Goal: Task Accomplishment & Management: Manage account settings

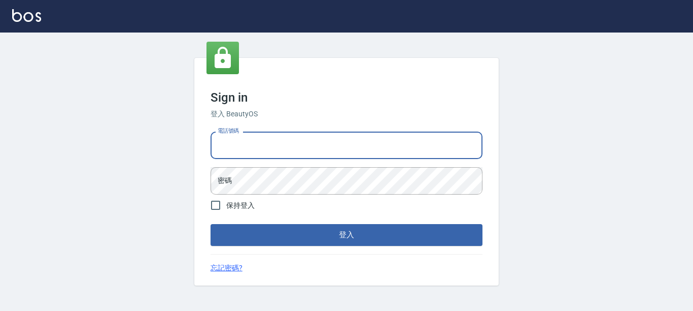
click at [288, 149] on input "電話號碼" at bounding box center [347, 144] width 272 height 27
click at [287, 148] on input "電話號碼" at bounding box center [347, 144] width 272 height 27
type input "7320483"
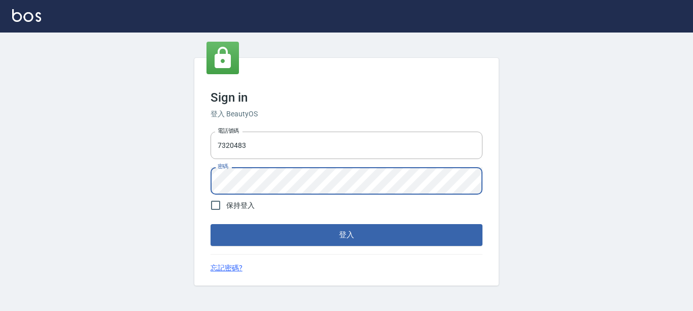
click at [211, 224] on button "登入" at bounding box center [347, 234] width 272 height 21
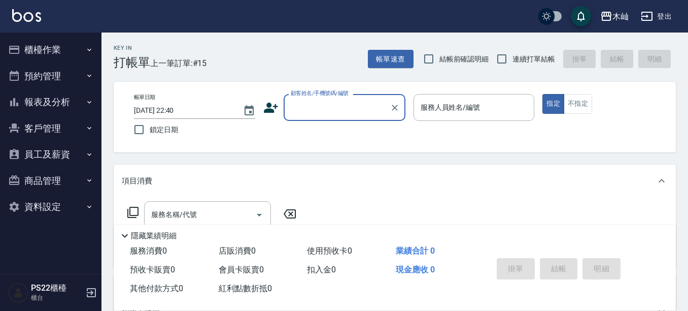
click at [60, 49] on button "櫃檯作業" at bounding box center [50, 50] width 93 height 26
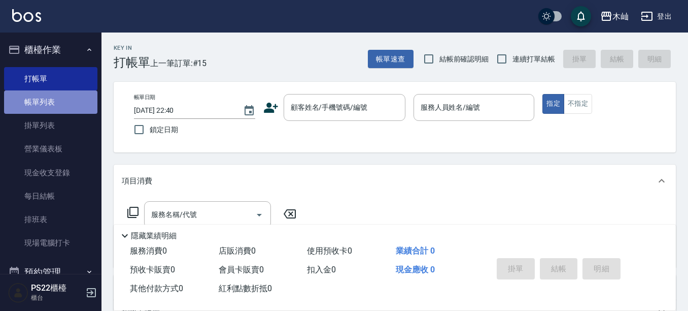
click at [74, 102] on link "帳單列表" at bounding box center [50, 101] width 93 height 23
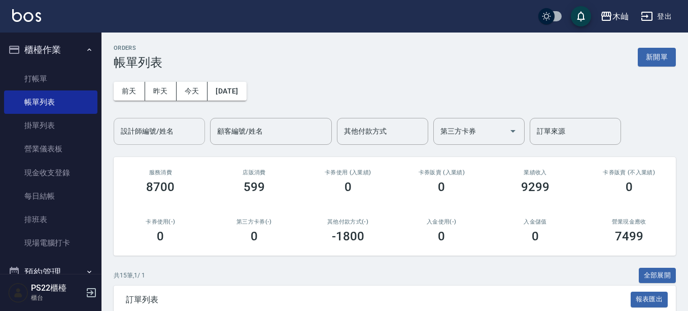
click at [169, 125] on input "設計師編號/姓名" at bounding box center [159, 131] width 82 height 18
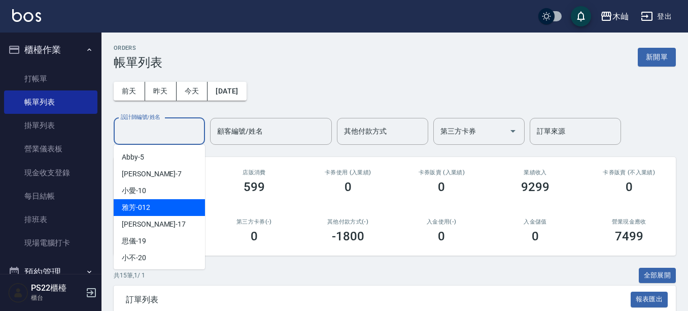
click at [175, 209] on div "雅芳 -012" at bounding box center [159, 207] width 91 height 17
type input "雅芳-012"
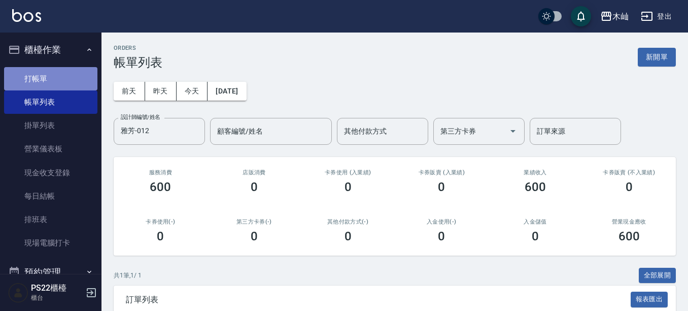
click at [71, 82] on link "打帳單" at bounding box center [50, 78] width 93 height 23
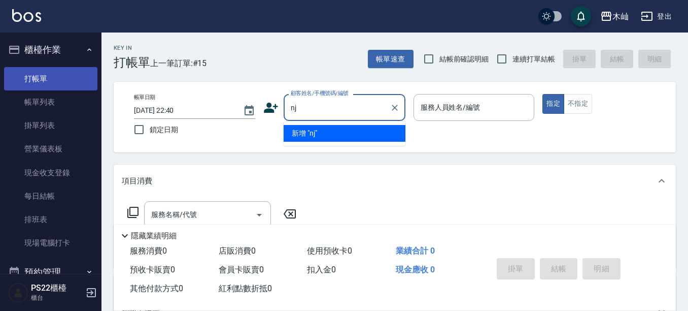
type input "n"
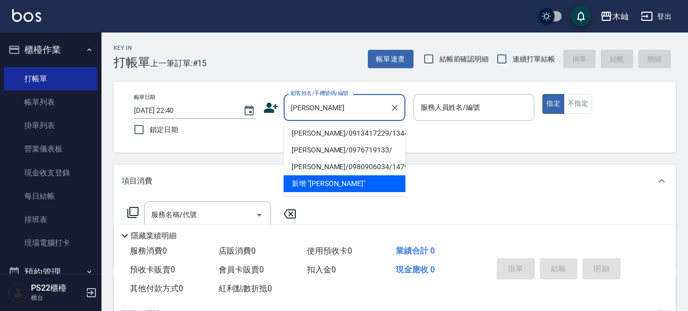
click at [358, 136] on li "蘇毓智/0913417229/13444" at bounding box center [345, 133] width 122 height 17
type input "蘇毓智/0913417229/13444"
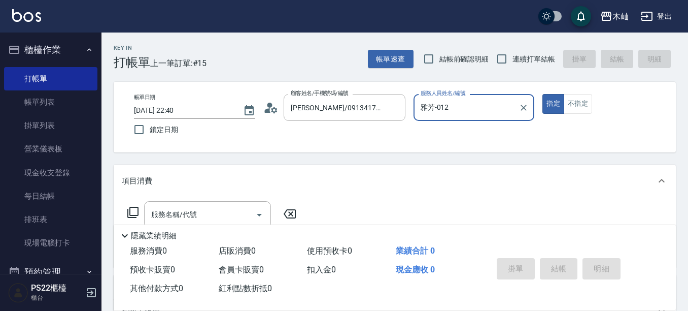
type input "雅芳-012"
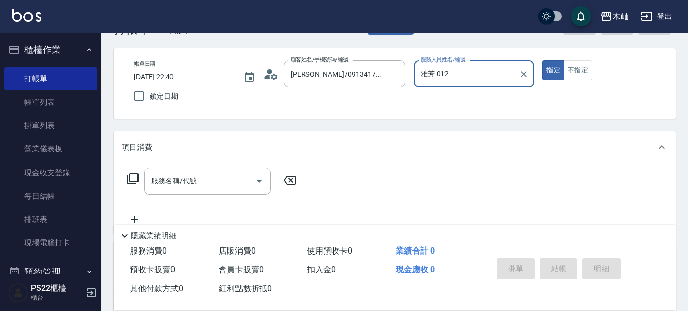
scroll to position [51, 0]
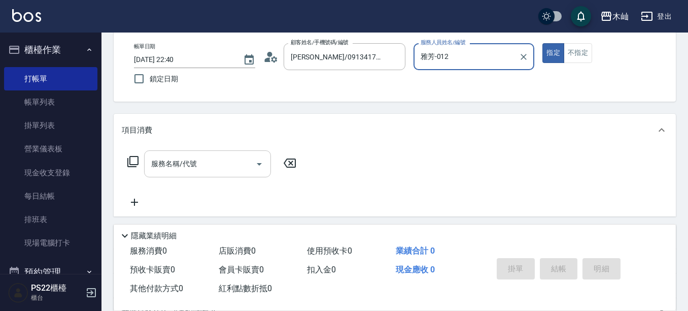
click at [236, 159] on input "服務名稱/代號" at bounding box center [200, 164] width 103 height 18
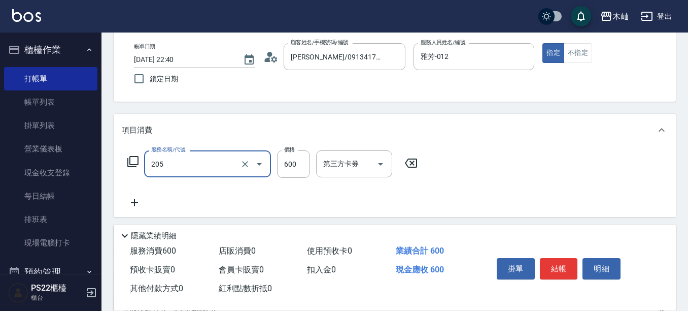
type input "A級洗剪(205)"
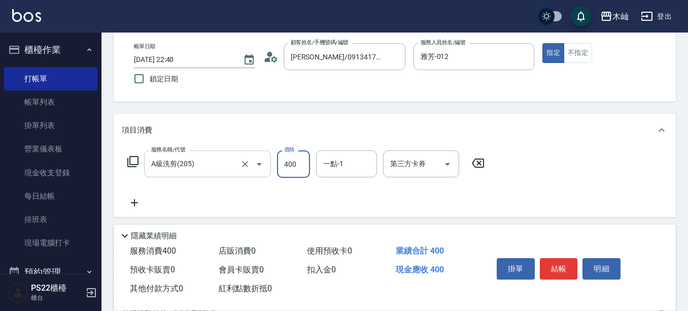
type input "400"
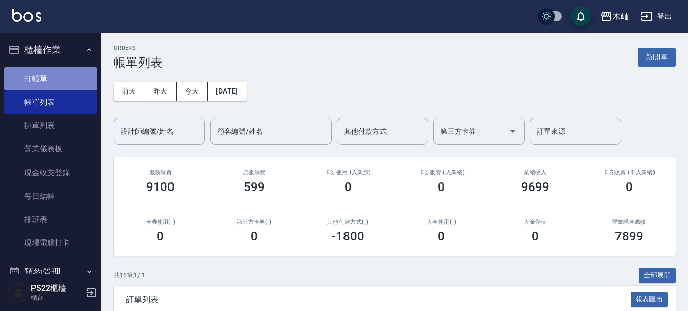
click at [71, 72] on link "打帳單" at bounding box center [50, 78] width 93 height 23
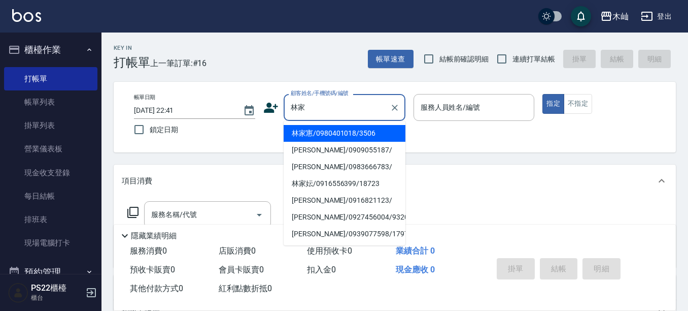
click at [359, 130] on li "林家寭/0980401018/3506" at bounding box center [345, 133] width 122 height 17
type input "林家寭/0980401018/3506"
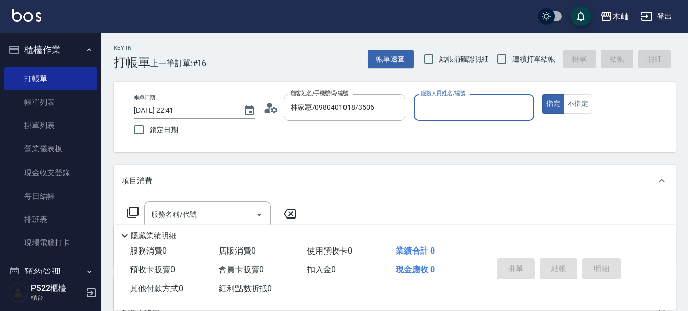
type input "雅芳-012"
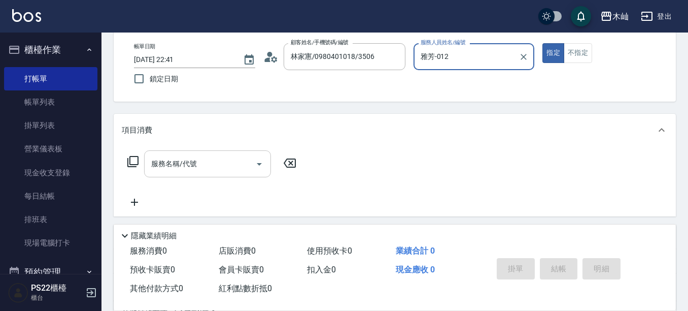
click at [234, 162] on input "服務名稱/代號" at bounding box center [200, 164] width 103 height 18
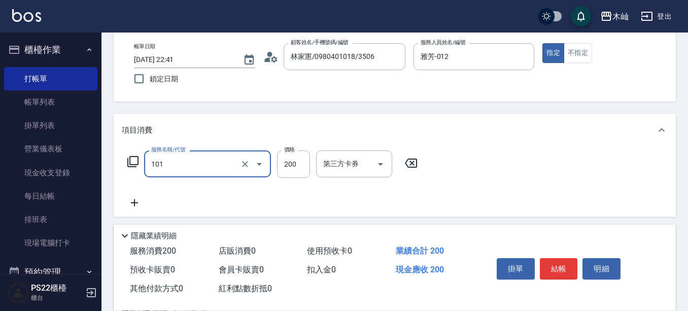
type input "洗髮(101)"
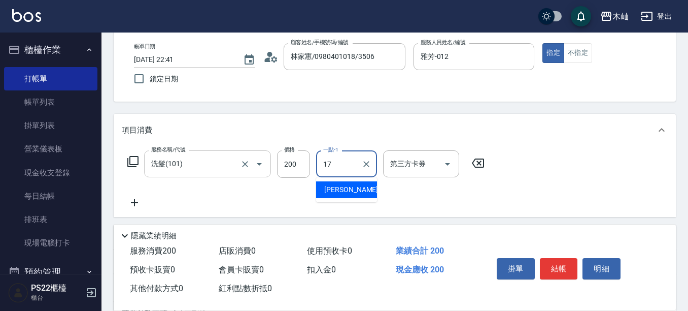
type input "陳薏亘-17"
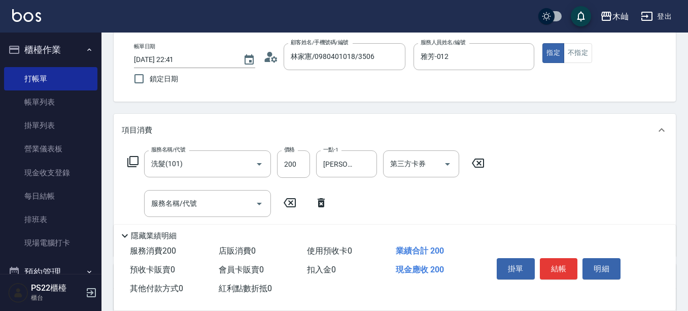
click at [318, 197] on icon at bounding box center [321, 202] width 25 height 12
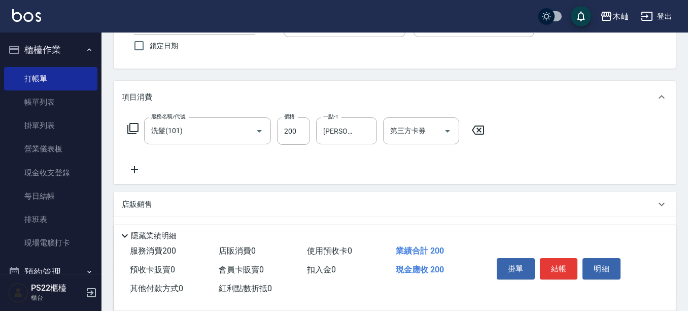
scroll to position [102, 0]
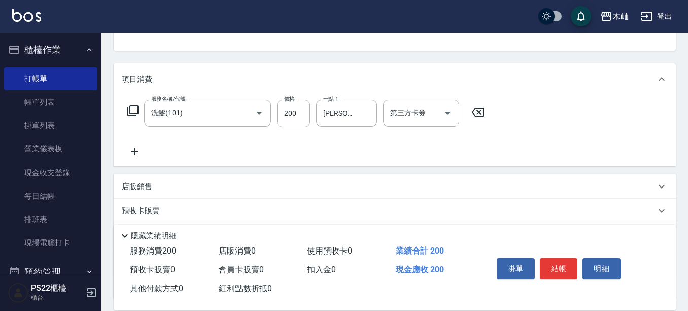
click at [131, 187] on p "店販銷售" at bounding box center [137, 186] width 30 height 11
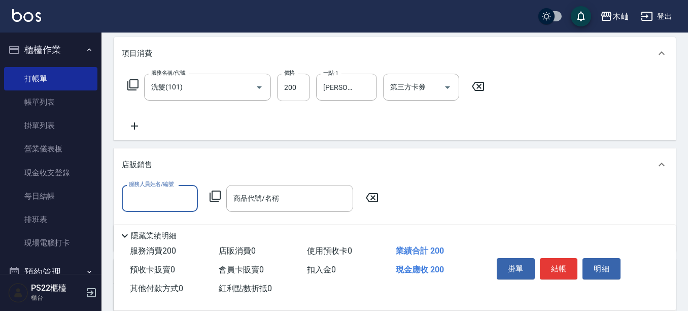
scroll to position [152, 0]
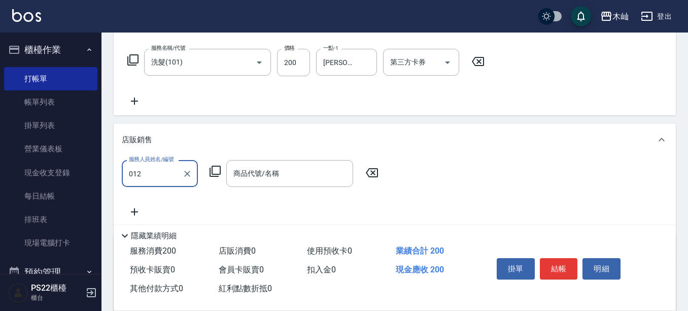
type input "雅芳-012"
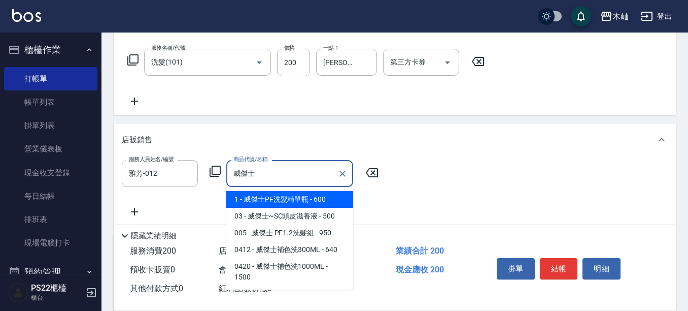
click at [311, 200] on span "1 - 威傑士PF洗髮精單瓶 - 600" at bounding box center [289, 199] width 127 height 17
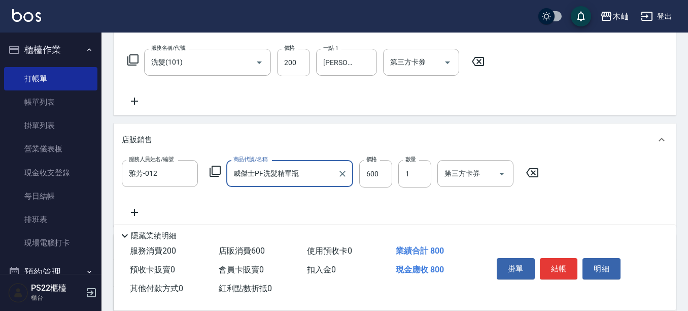
type input "威傑士PF洗髮精單瓶"
click at [133, 211] on icon at bounding box center [134, 212] width 25 height 12
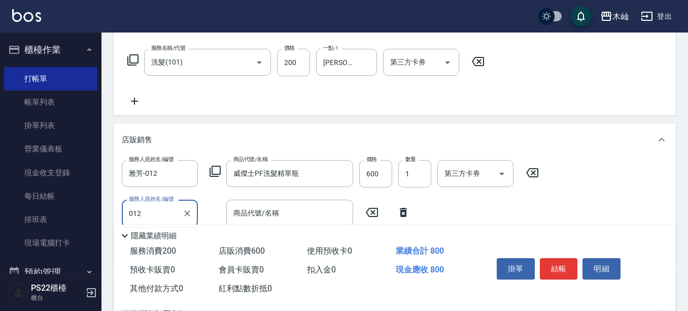
type input "雅芳-012"
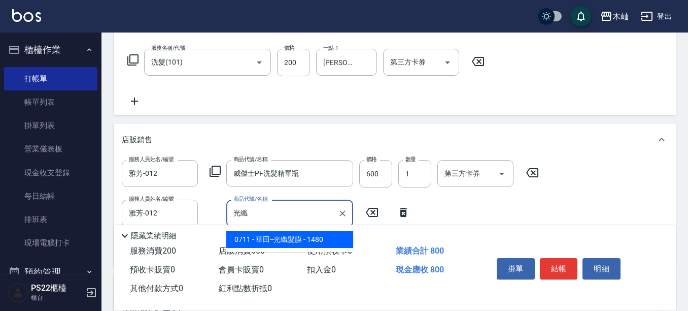
click at [315, 240] on span "0711 - 華田--光纖髮膜 - 1480" at bounding box center [289, 239] width 127 height 17
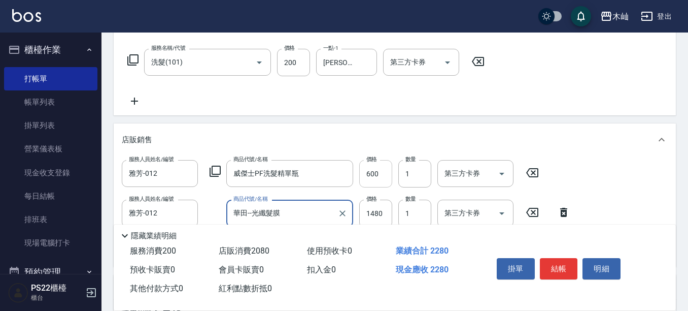
type input "華田--光纖髮膜"
click at [368, 167] on input "600" at bounding box center [375, 173] width 33 height 27
type input "540"
click at [370, 216] on input "1480" at bounding box center [375, 212] width 33 height 27
type input "1332"
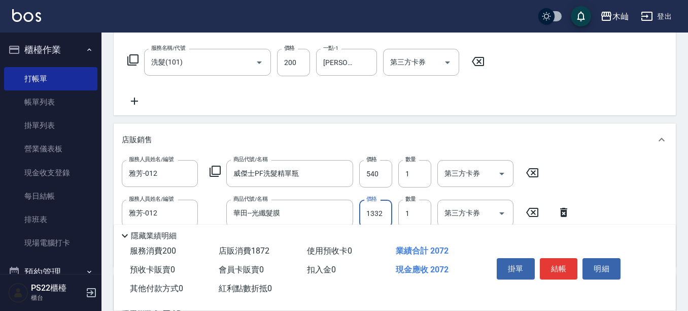
click at [548, 115] on div "服務名稱/代號 洗髮(101) 服務名稱/代號 價格 200 價格 一點-1 陳薏亘-17 一點-1 第三方卡券 第三方卡券" at bounding box center [395, 80] width 562 height 71
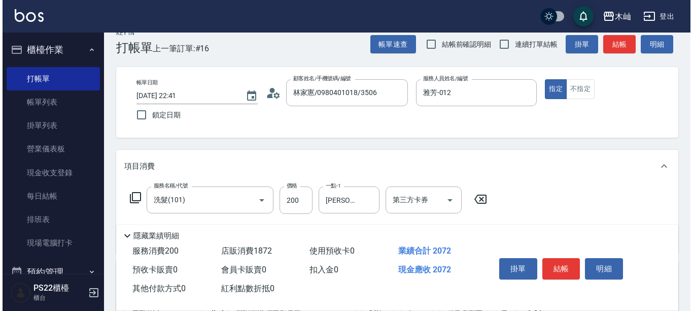
scroll to position [0, 0]
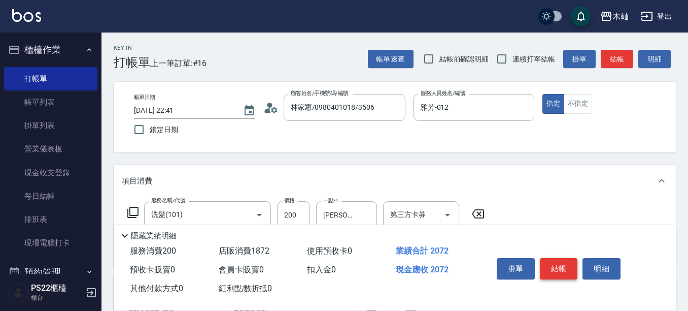
click at [563, 265] on button "結帳" at bounding box center [559, 268] width 38 height 21
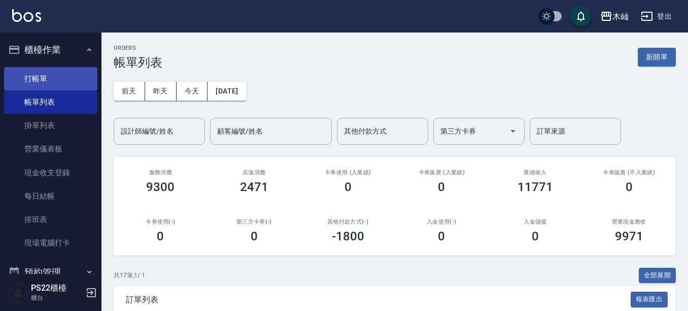
click at [32, 75] on link "打帳單" at bounding box center [50, 78] width 93 height 23
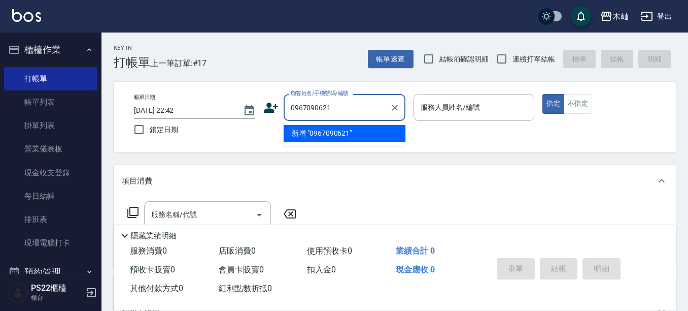
click at [339, 133] on li "新增 "0967090621"" at bounding box center [345, 133] width 122 height 17
type input "0967090621"
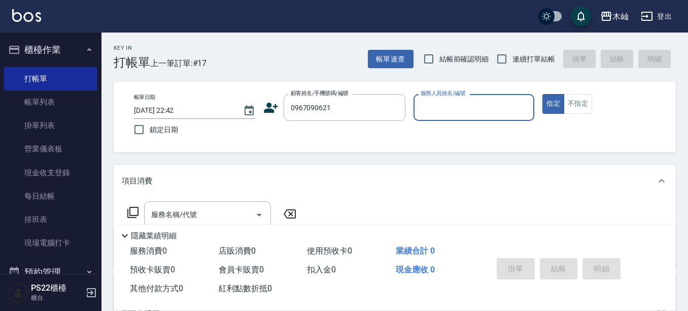
click at [269, 112] on icon at bounding box center [271, 108] width 14 height 10
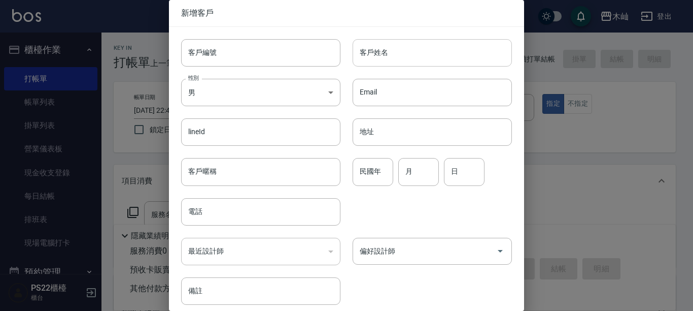
type input "0967090621"
click at [415, 50] on input "客戶姓名" at bounding box center [432, 52] width 159 height 27
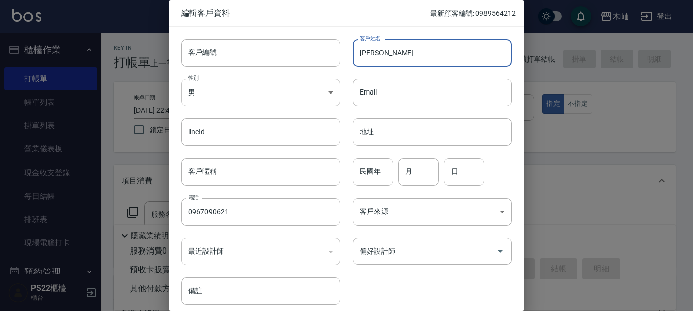
type input "[PERSON_NAME]"
click at [293, 84] on body "木屾 登出 櫃檯作業 打帳單 帳單列表 掛單列表 營業儀表板 現金收支登錄 每日結帳 排班表 現場電腦打卡 預約管理 預約管理 單日預約紀錄 單週預約紀錄 報…" at bounding box center [346, 247] width 693 height 494
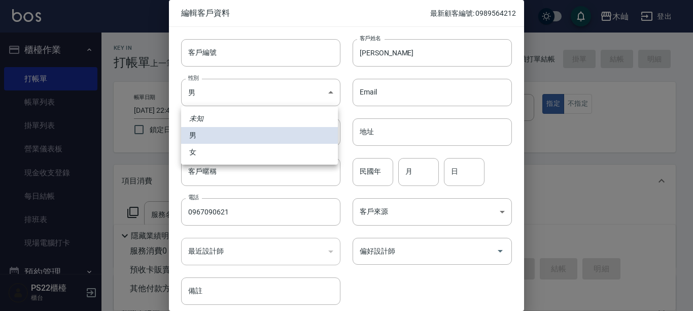
click at [295, 161] on ul "未知 男 女" at bounding box center [259, 135] width 157 height 58
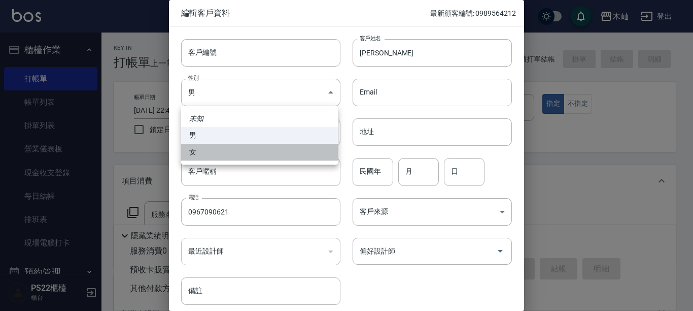
click at [293, 155] on li "女" at bounding box center [259, 152] width 157 height 17
type input "FEMALE"
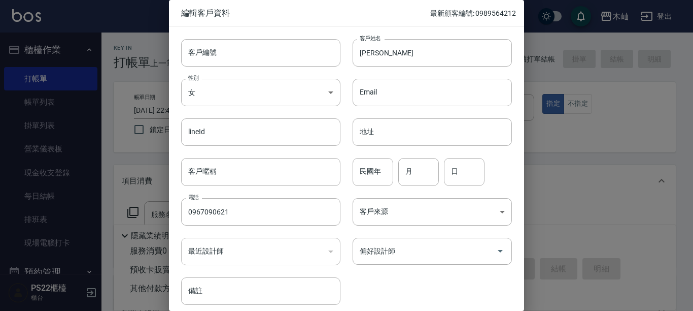
click at [371, 170] on input "民國年" at bounding box center [373, 171] width 41 height 27
type input "72"
type input "06"
type input "21"
click at [497, 257] on icon "Open" at bounding box center [500, 251] width 12 height 12
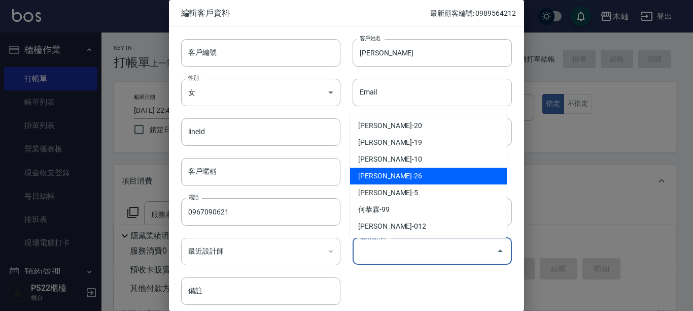
scroll to position [35, 0]
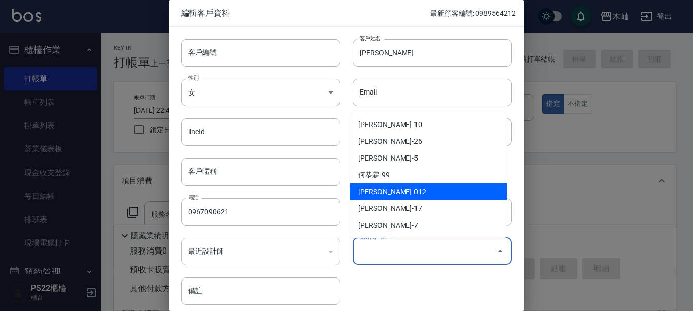
click at [421, 193] on li "雅芳蔡-012" at bounding box center [428, 191] width 157 height 17
type input "雅芳蔡"
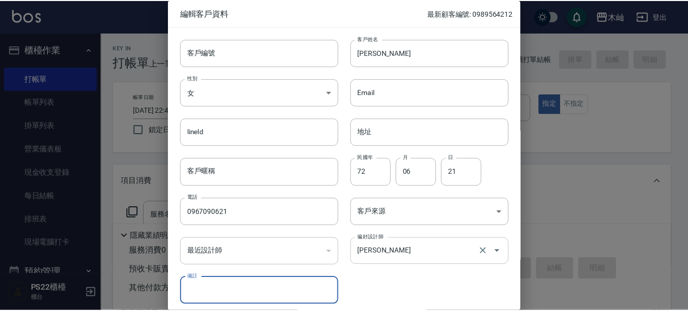
scroll to position [41, 0]
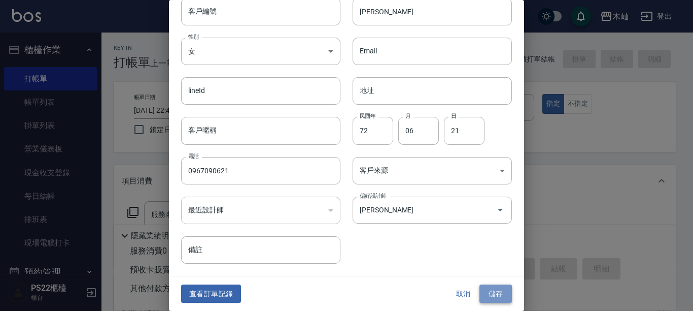
click at [496, 300] on button "儲存" at bounding box center [496, 293] width 32 height 19
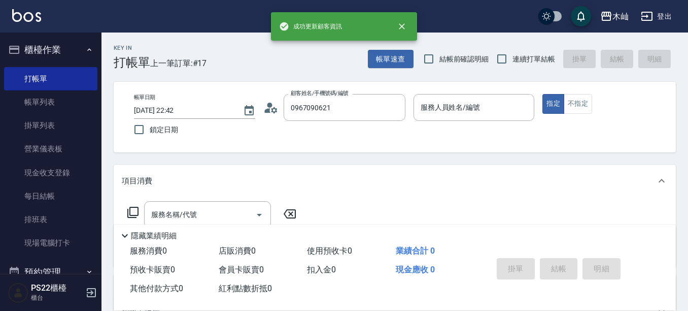
click at [464, 121] on p at bounding box center [474, 126] width 121 height 11
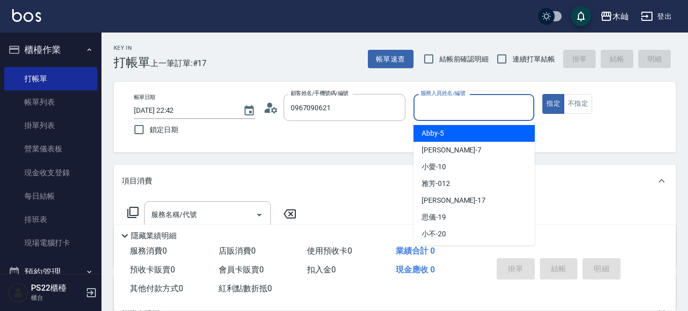
click at [461, 114] on input "服務人員姓名/編號" at bounding box center [474, 107] width 112 height 18
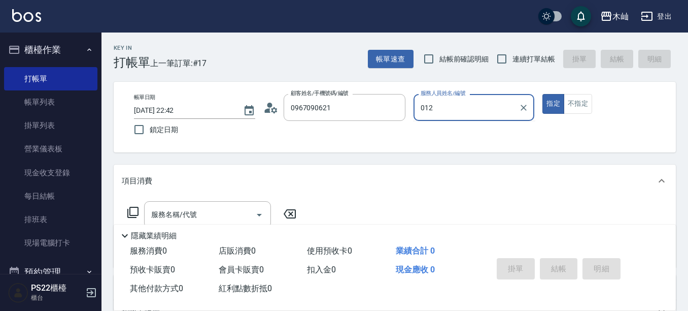
type input "012"
type button "true"
type input "雅芳-012"
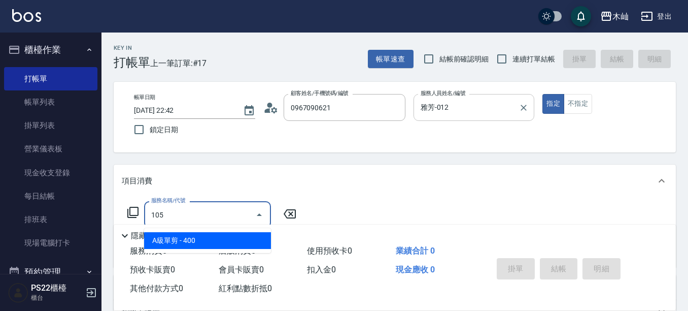
type input "A級單剪(105)"
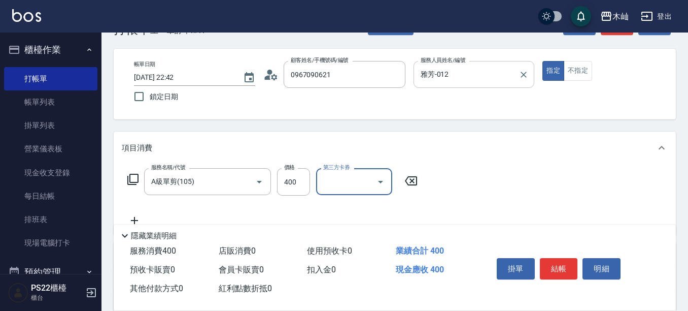
scroll to position [51, 0]
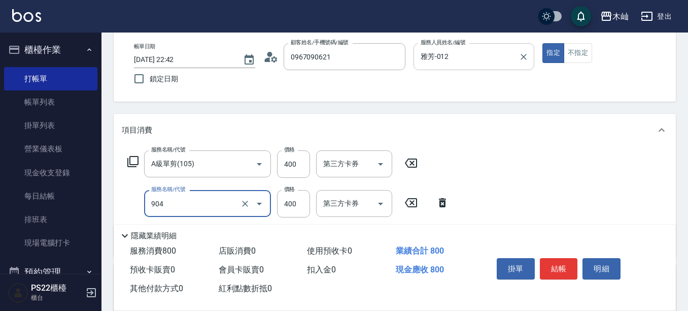
type input "精油洗+瞬護(904)"
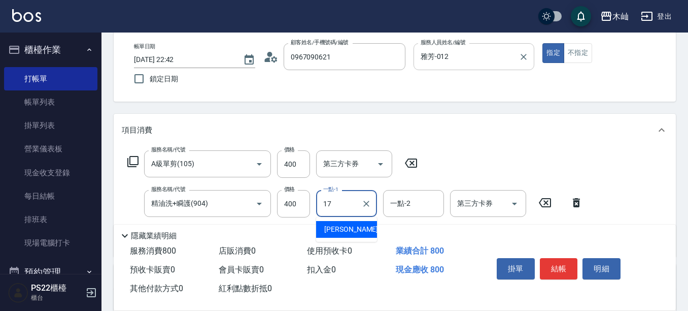
type input "陳薏亘-17"
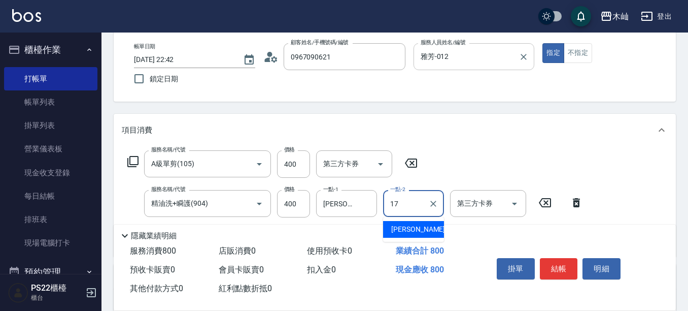
type input "陳薏亘-17"
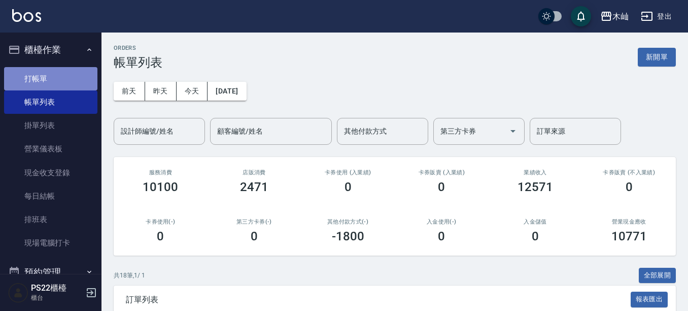
click at [68, 80] on link "打帳單" at bounding box center [50, 78] width 93 height 23
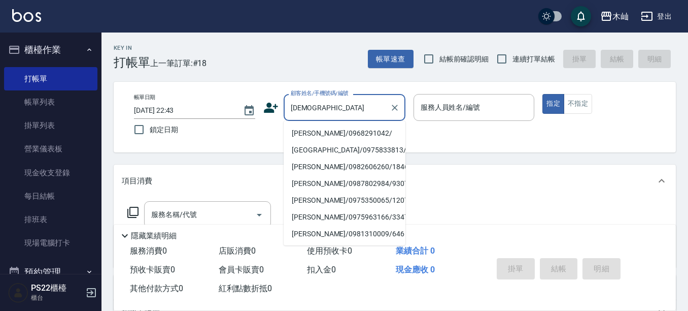
click at [342, 129] on li "林聖嘉/0968291042/" at bounding box center [345, 133] width 122 height 17
type input "林聖嘉/0968291042/"
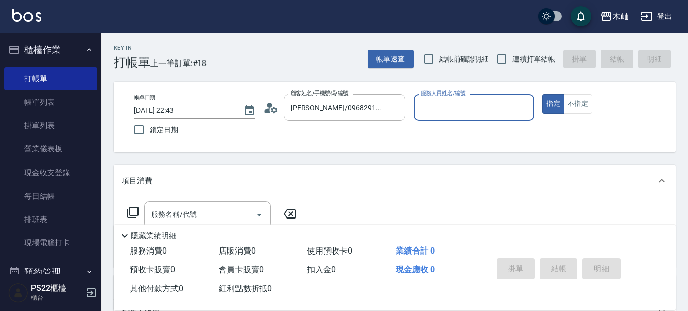
type input "雅芳-012"
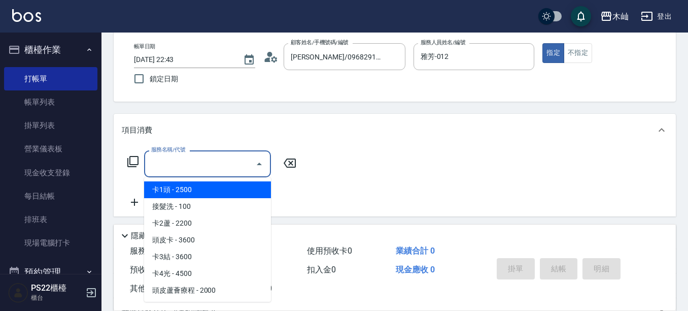
click at [200, 164] on input "服務名稱/代號" at bounding box center [200, 164] width 103 height 18
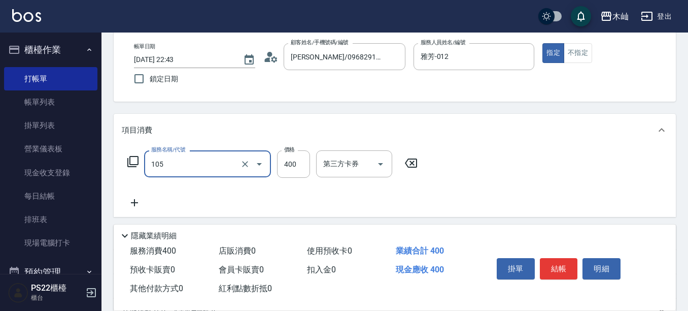
type input "A級單剪(105)"
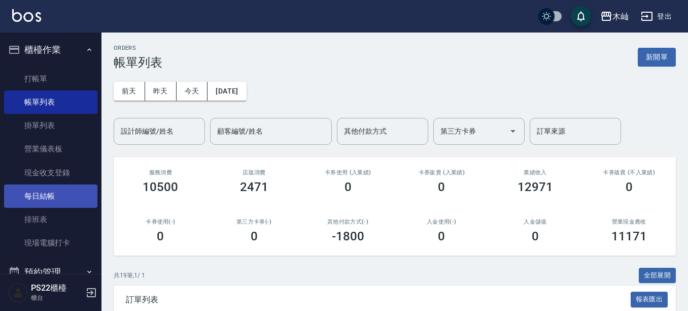
click at [80, 196] on link "每日結帳" at bounding box center [50, 195] width 93 height 23
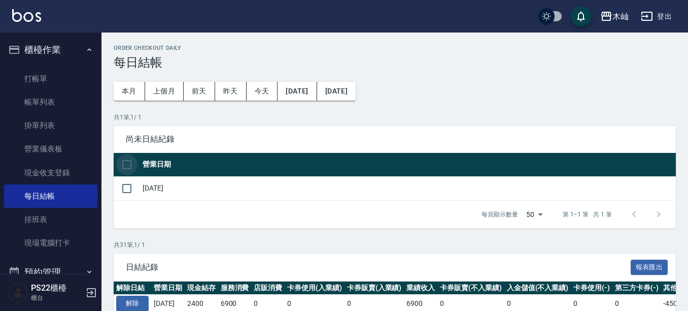
click at [131, 163] on input "checkbox" at bounding box center [126, 164] width 21 height 21
checkbox input "true"
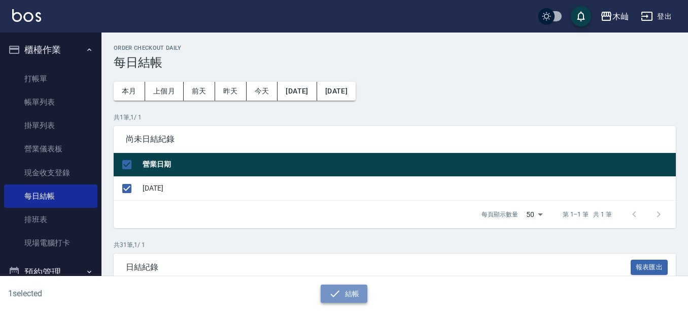
click at [365, 294] on button "結帳" at bounding box center [344, 293] width 47 height 19
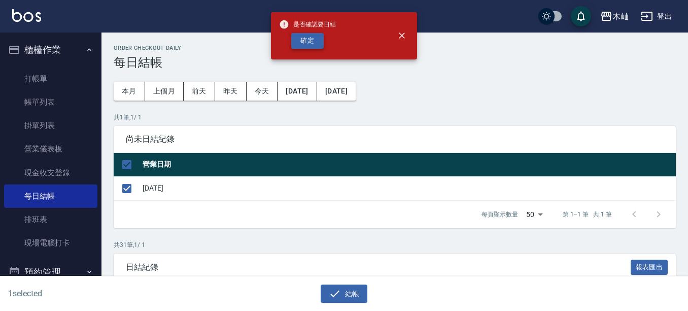
click at [318, 36] on button "確定" at bounding box center [307, 41] width 32 height 16
checkbox input "false"
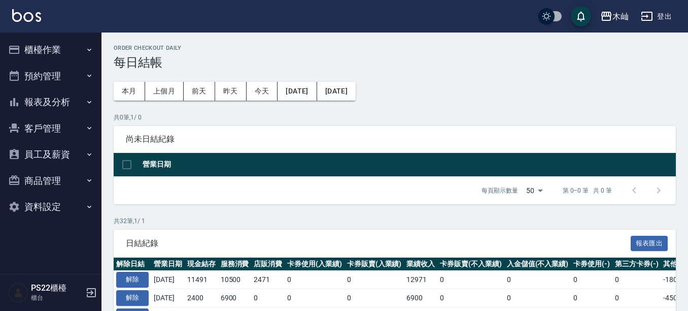
click at [23, 94] on button "報表及分析" at bounding box center [50, 102] width 93 height 26
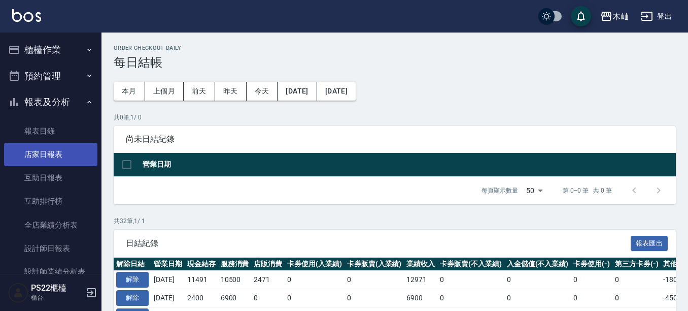
click at [52, 154] on link "店家日報表" at bounding box center [50, 154] width 93 height 23
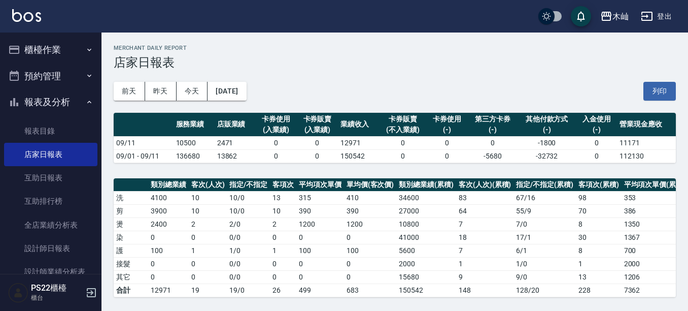
click at [61, 53] on button "櫃檯作業" at bounding box center [50, 50] width 93 height 26
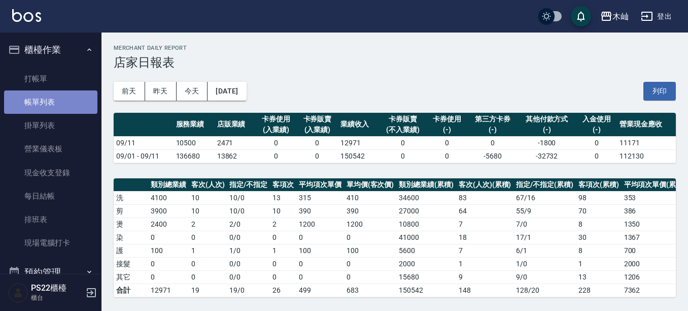
click at [59, 102] on link "帳單列表" at bounding box center [50, 101] width 93 height 23
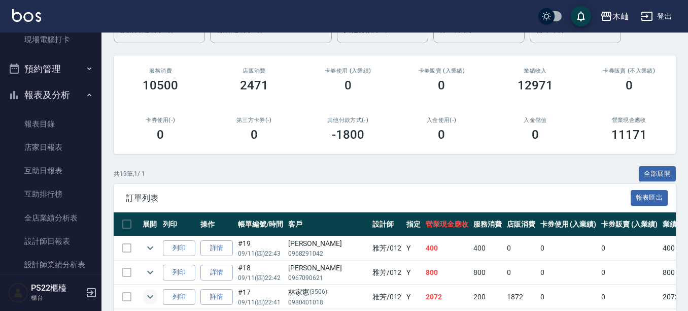
scroll to position [152, 0]
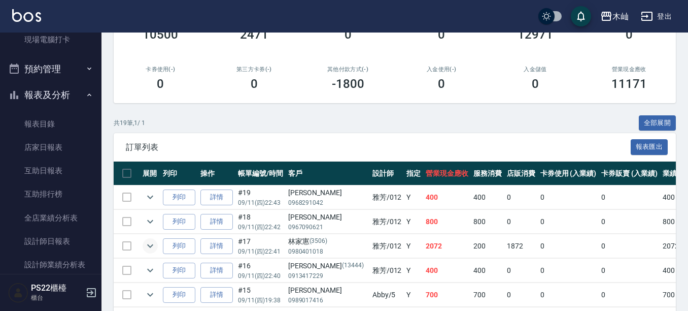
click at [150, 244] on icon "expand row" at bounding box center [150, 246] width 12 height 12
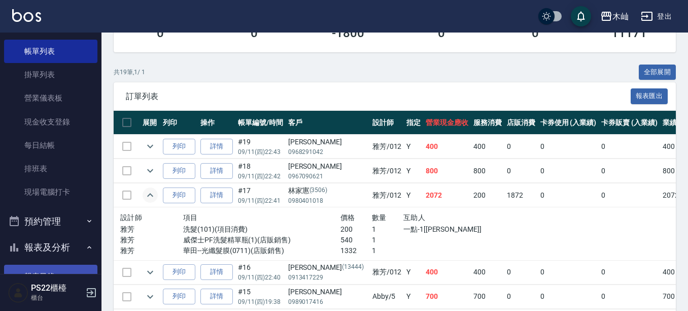
scroll to position [0, 0]
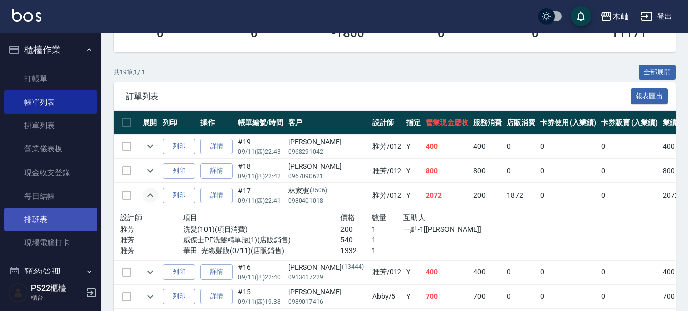
click at [67, 209] on link "排班表" at bounding box center [50, 219] width 93 height 23
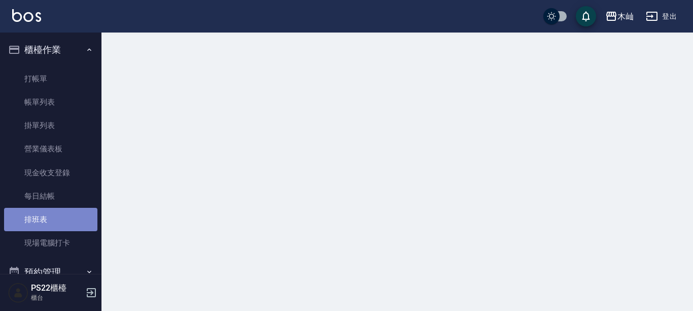
click at [67, 209] on link "排班表" at bounding box center [50, 219] width 93 height 23
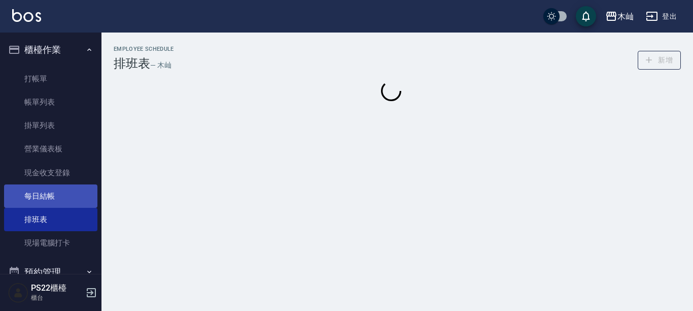
click at [67, 200] on link "每日結帳" at bounding box center [50, 195] width 93 height 23
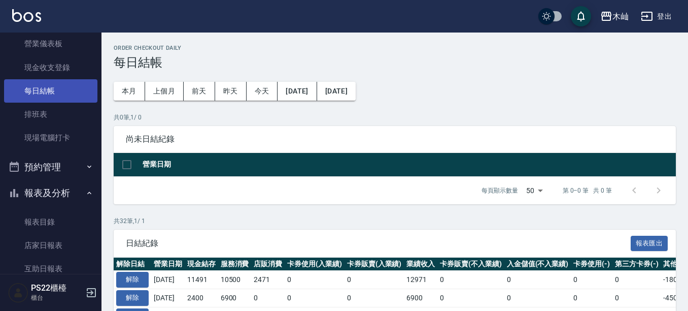
scroll to position [203, 0]
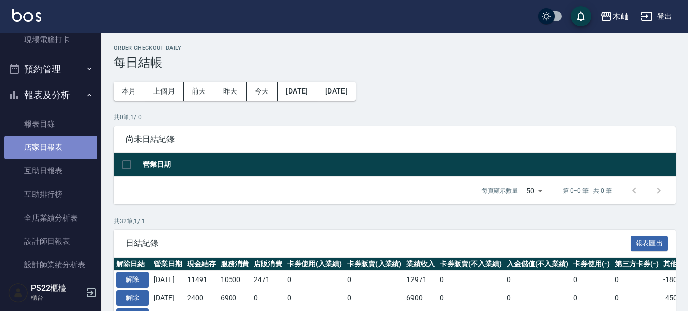
click at [68, 150] on link "店家日報表" at bounding box center [50, 147] width 93 height 23
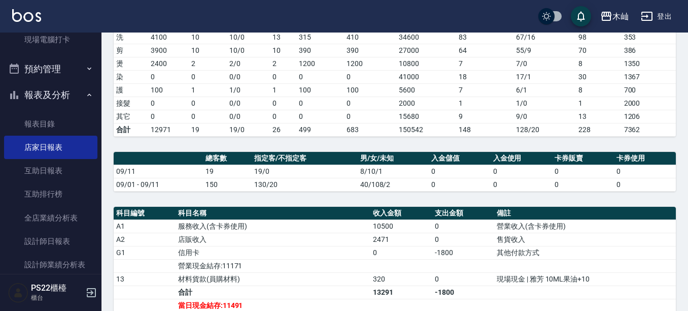
scroll to position [51, 0]
